Goal: Complete application form: Complete application form

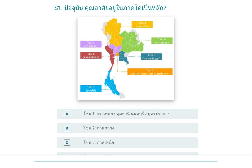
scroll to position [51, 0]
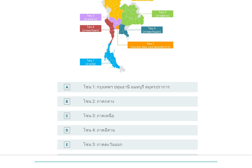
click at [106, 132] on label "โซน 4: ภาคอีสาน" at bounding box center [100, 129] width 32 height 5
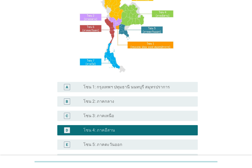
scroll to position [103, 0]
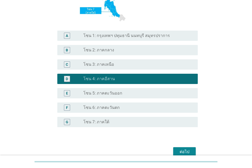
click at [189, 152] on div "ต่อไป" at bounding box center [185, 151] width 14 height 6
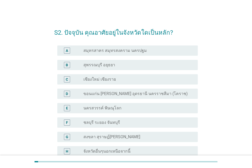
scroll to position [26, 0]
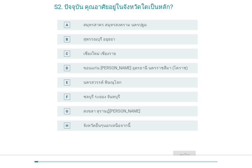
click at [108, 68] on label "ขอนแก่น [PERSON_NAME] อุดรธานี นครราชสีมา (โคราช)" at bounding box center [136, 67] width 105 height 5
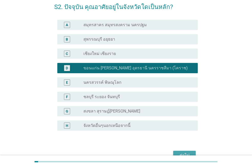
click at [178, 151] on button "ต่อไป" at bounding box center [185, 154] width 23 height 9
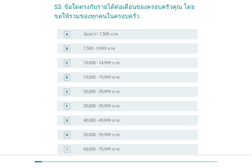
scroll to position [0, 0]
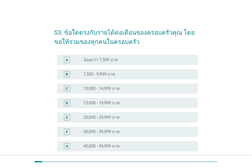
click at [118, 115] on label "20,000 - 29,999 บาท" at bounding box center [102, 117] width 36 height 5
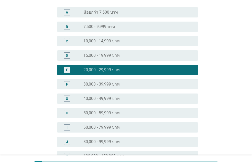
scroll to position [51, 0]
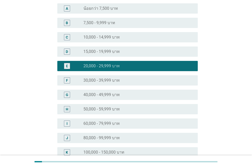
click at [114, 137] on label "80,000 - 99,999 บาท" at bounding box center [102, 137] width 36 height 5
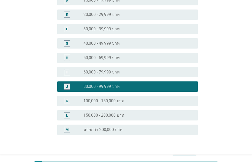
click at [113, 99] on label "100,000 - 150,000 บาท" at bounding box center [104, 100] width 41 height 5
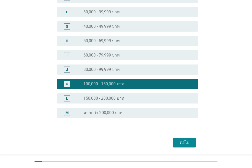
scroll to position [135, 0]
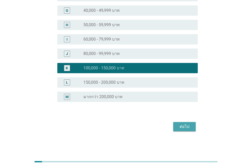
click at [179, 125] on div "ต่อไป" at bounding box center [185, 126] width 14 height 6
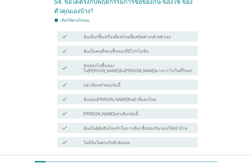
scroll to position [65, 0]
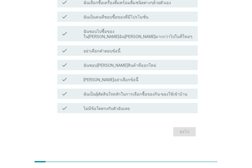
click at [117, 91] on label "ฉันเป็นผุ้ตัดสินใจหลักในการเลือกซื้อของกิน-ของใช้เข้าบ้าน" at bounding box center [136, 93] width 104 height 5
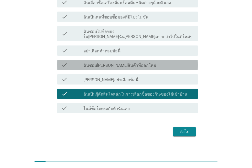
click at [117, 63] on label "ฉันชอบ[PERSON_NAME]สินค้าที่ออกใหม่" at bounding box center [120, 65] width 73 height 5
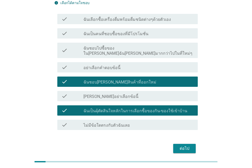
scroll to position [39, 0]
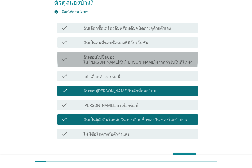
click at [118, 58] on label "ฉันชอบไปซื้อของใน[PERSON_NAME]ฉัน[PERSON_NAME]มากกว่าไปในที่ใหม่ๆ" at bounding box center [139, 60] width 110 height 10
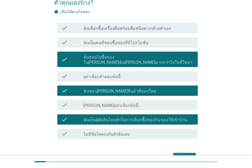
click at [116, 31] on label "ฉันเลือกซื้อเครื่องดื่มพร้อมดื่มชนิดต่างๆด้วยตัวเอง" at bounding box center [128, 28] width 88 height 5
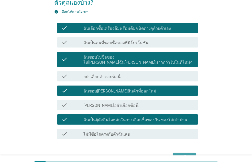
click at [186, 154] on div "ต่อไป" at bounding box center [185, 157] width 14 height 6
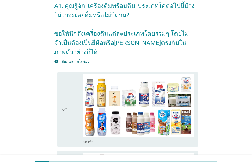
scroll to position [51, 0]
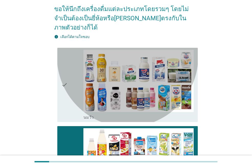
click at [116, 114] on div "check_box_outline_blank [PERSON_NAME]" at bounding box center [139, 117] width 110 height 6
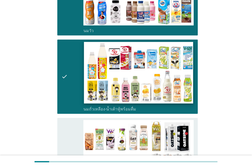
scroll to position [154, 0]
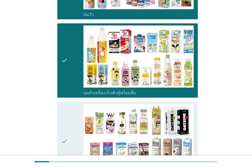
click at [72, 104] on div "check" at bounding box center [73, 141] width 22 height 75
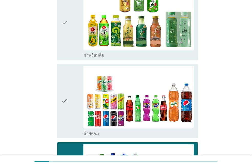
scroll to position [567, 0]
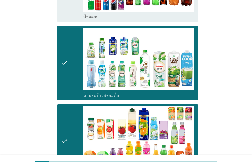
scroll to position [670, 0]
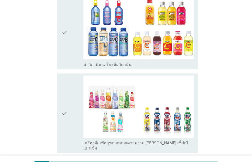
scroll to position [856, 0]
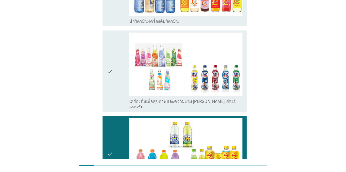
scroll to position [0, 0]
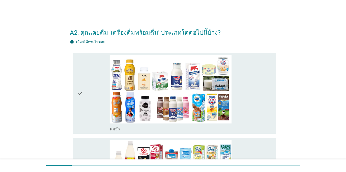
click at [93, 81] on div "check" at bounding box center [93, 93] width 33 height 77
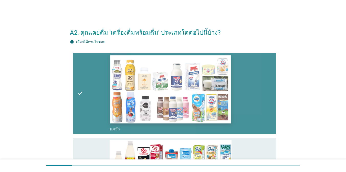
click at [154, 72] on img at bounding box center [170, 89] width 121 height 68
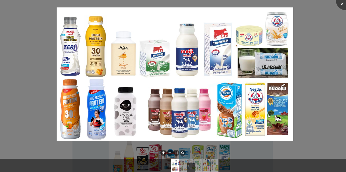
click at [252, 34] on div at bounding box center [173, 86] width 346 height 172
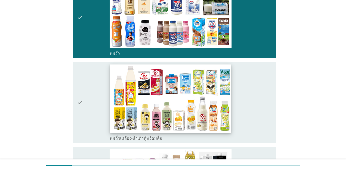
scroll to position [128, 0]
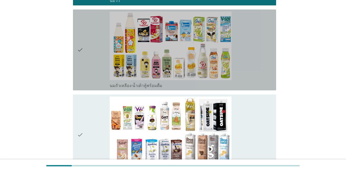
click at [91, 63] on div "check" at bounding box center [93, 50] width 33 height 77
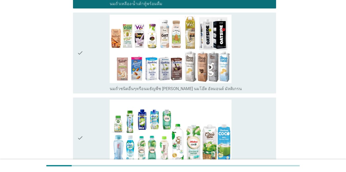
scroll to position [256, 0]
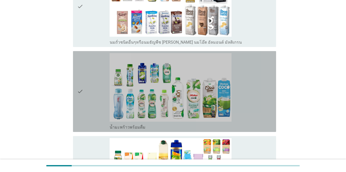
click at [77, 94] on div "check check_box_outline_blank น้ำมะพร้าวพร้อมดื่ม" at bounding box center [174, 91] width 203 height 81
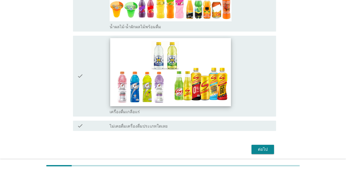
scroll to position [460, 0]
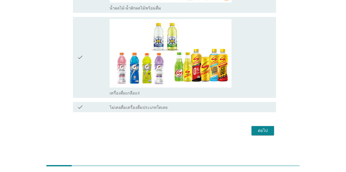
click at [252, 130] on div "ต่อไป" at bounding box center [263, 130] width 14 height 6
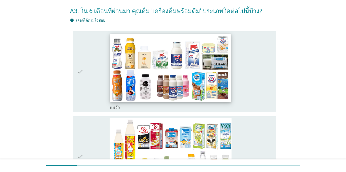
scroll to position [51, 0]
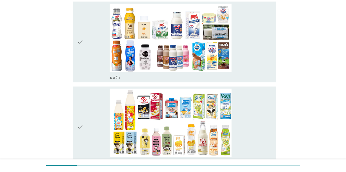
click at [70, 59] on div "check check_box_outline_blank [PERSON_NAME]" at bounding box center [173, 41] width 206 height 85
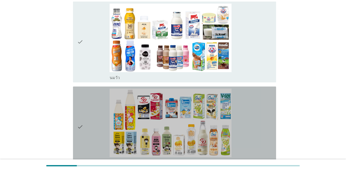
click at [90, 115] on div "check" at bounding box center [93, 126] width 33 height 77
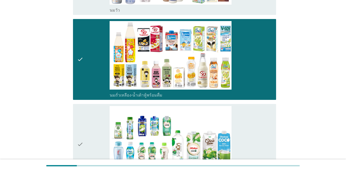
scroll to position [179, 0]
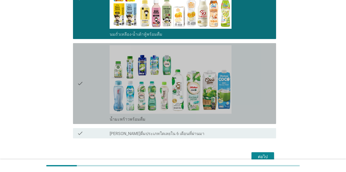
click at [93, 100] on div "check" at bounding box center [93, 83] width 33 height 77
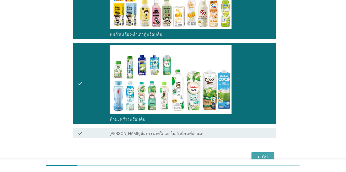
click at [252, 157] on div "ต่อไป" at bounding box center [263, 157] width 14 height 6
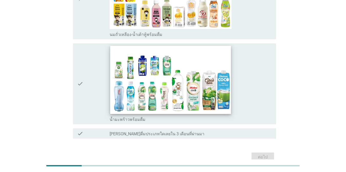
scroll to position [69, 0]
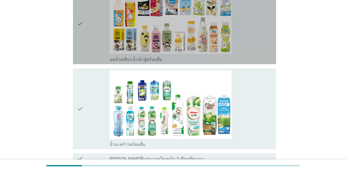
click at [84, 44] on div "check" at bounding box center [93, 23] width 33 height 77
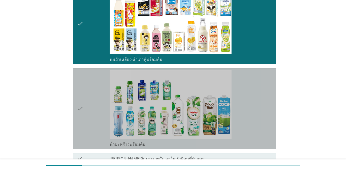
click at [99, 109] on div "check" at bounding box center [93, 108] width 33 height 77
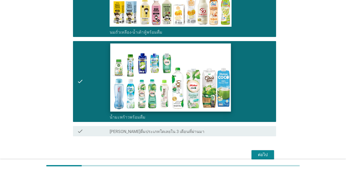
scroll to position [121, 0]
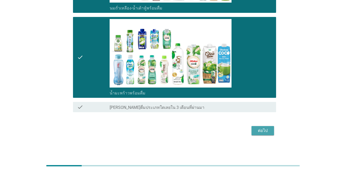
click at [252, 130] on div "ต่อไป" at bounding box center [263, 130] width 14 height 6
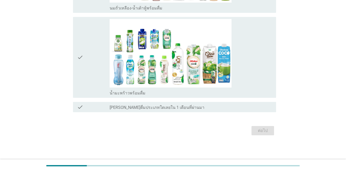
scroll to position [0, 0]
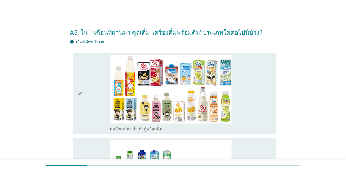
click at [95, 102] on div "check" at bounding box center [93, 93] width 33 height 77
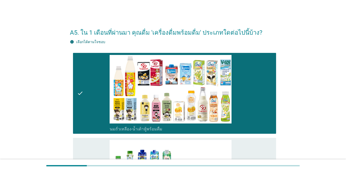
scroll to position [77, 0]
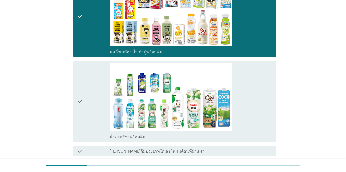
click at [84, 104] on div "check" at bounding box center [93, 101] width 33 height 77
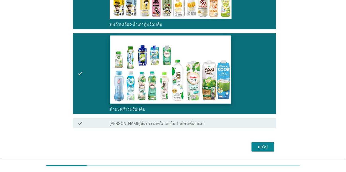
scroll to position [121, 0]
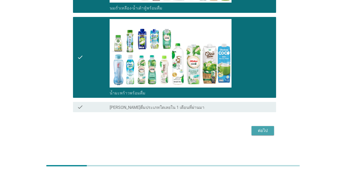
click at [252, 129] on button "ต่อไป" at bounding box center [263, 130] width 23 height 9
